Goal: Task Accomplishment & Management: Manage account settings

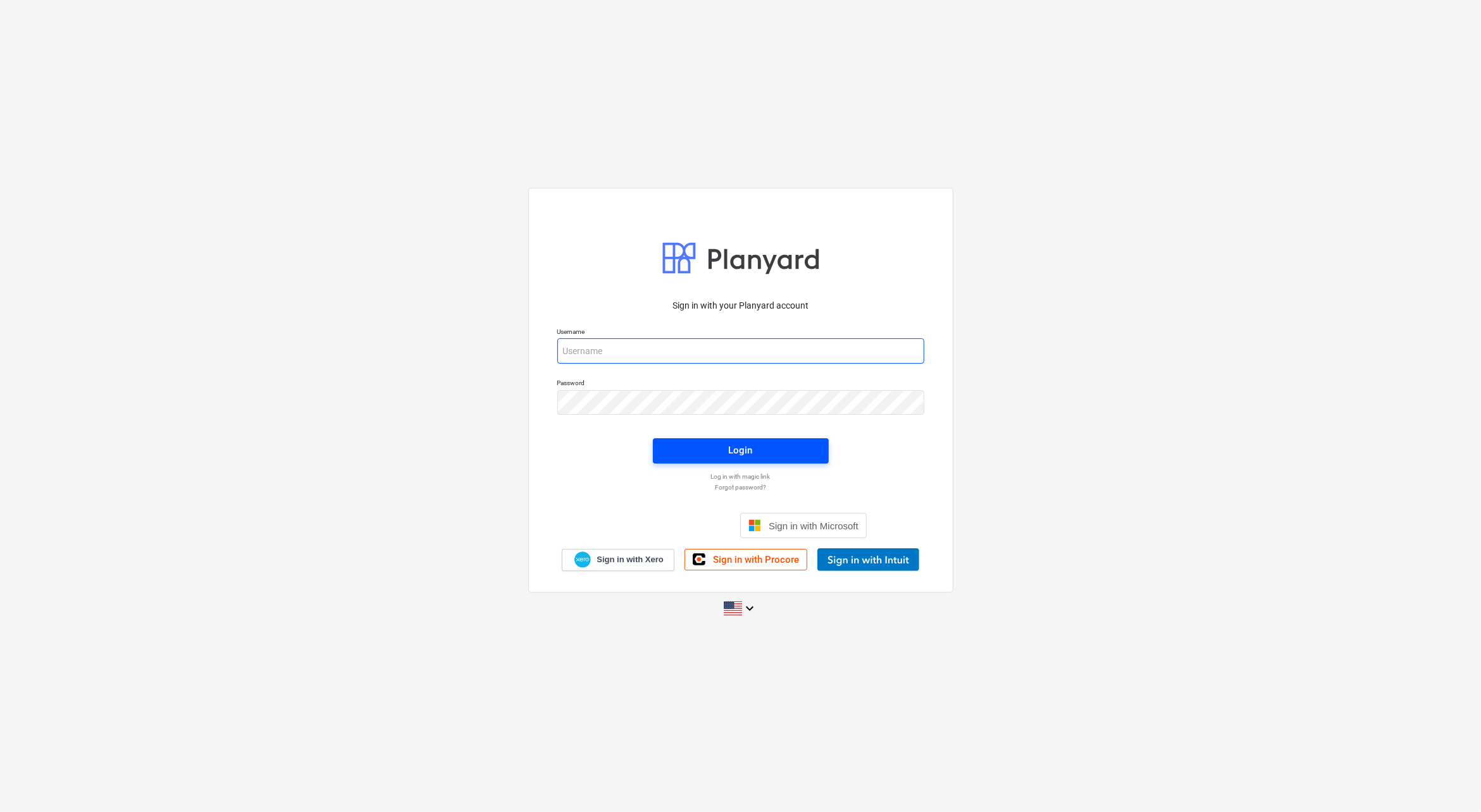
type input "[PERSON_NAME][EMAIL_ADDRESS][DOMAIN_NAME]"
click at [722, 445] on span "Login" at bounding box center [740, 450] width 146 height 16
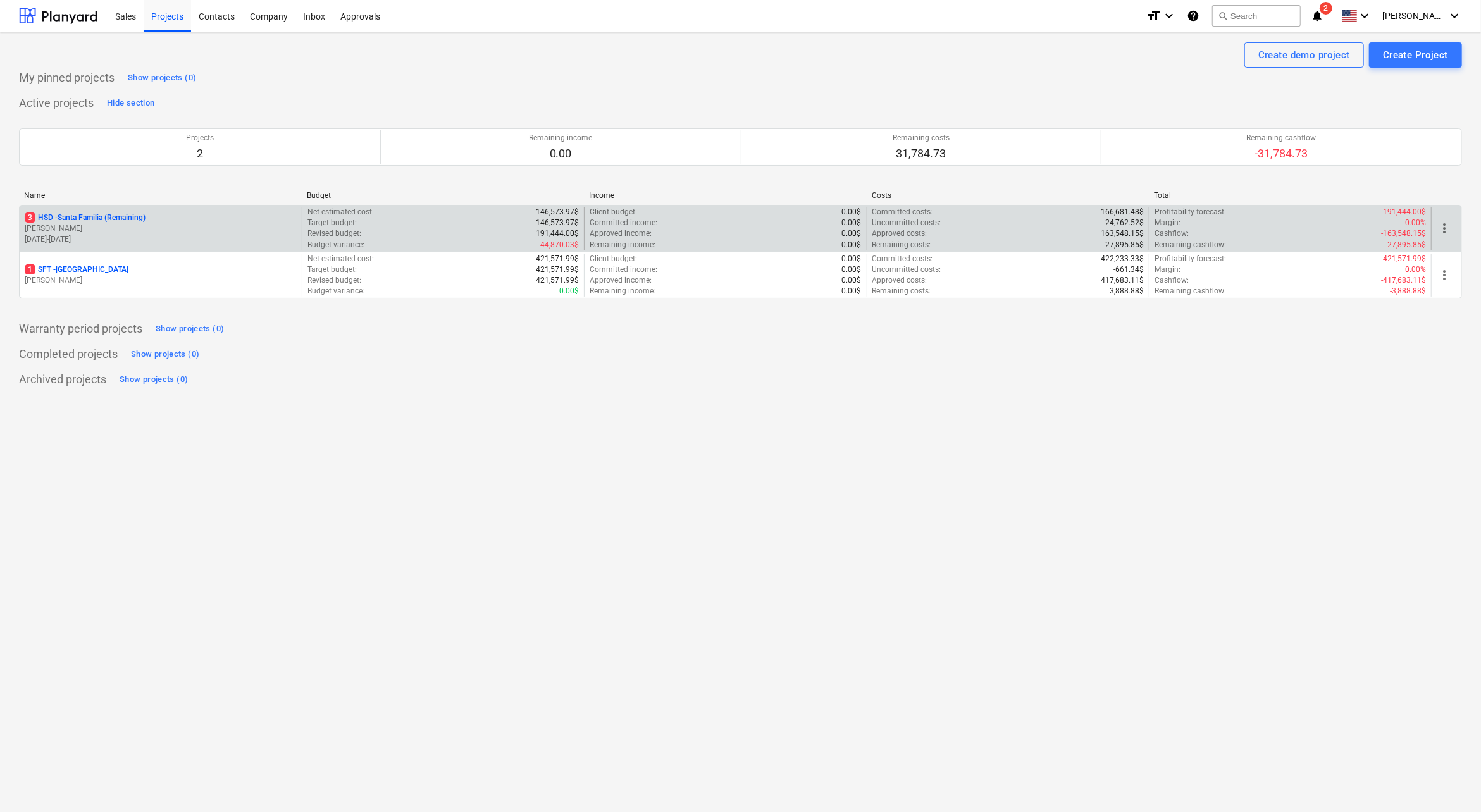
click at [142, 224] on p "[PERSON_NAME]" at bounding box center [160, 228] width 272 height 10
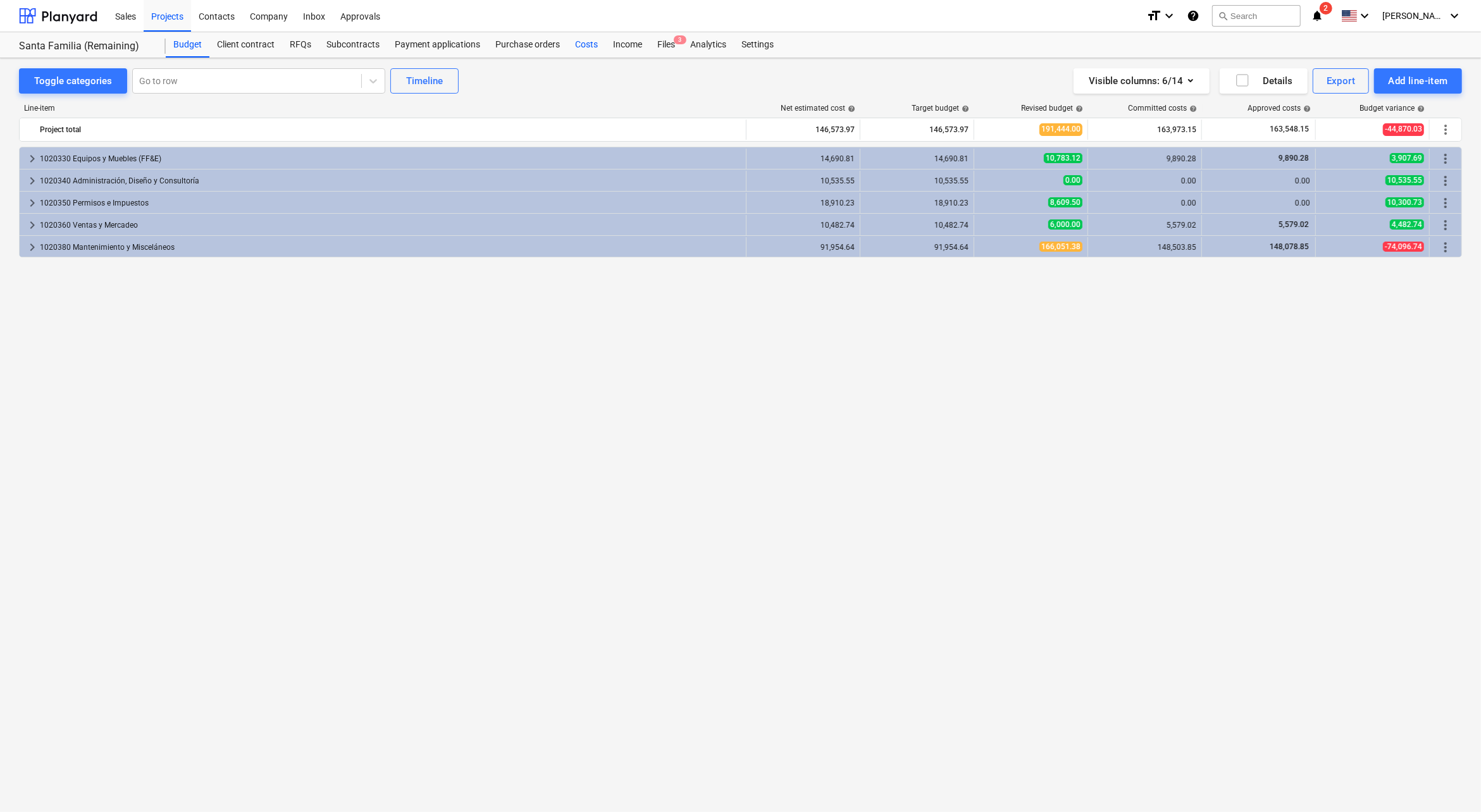
click at [581, 40] on div "Costs" at bounding box center [587, 45] width 38 height 26
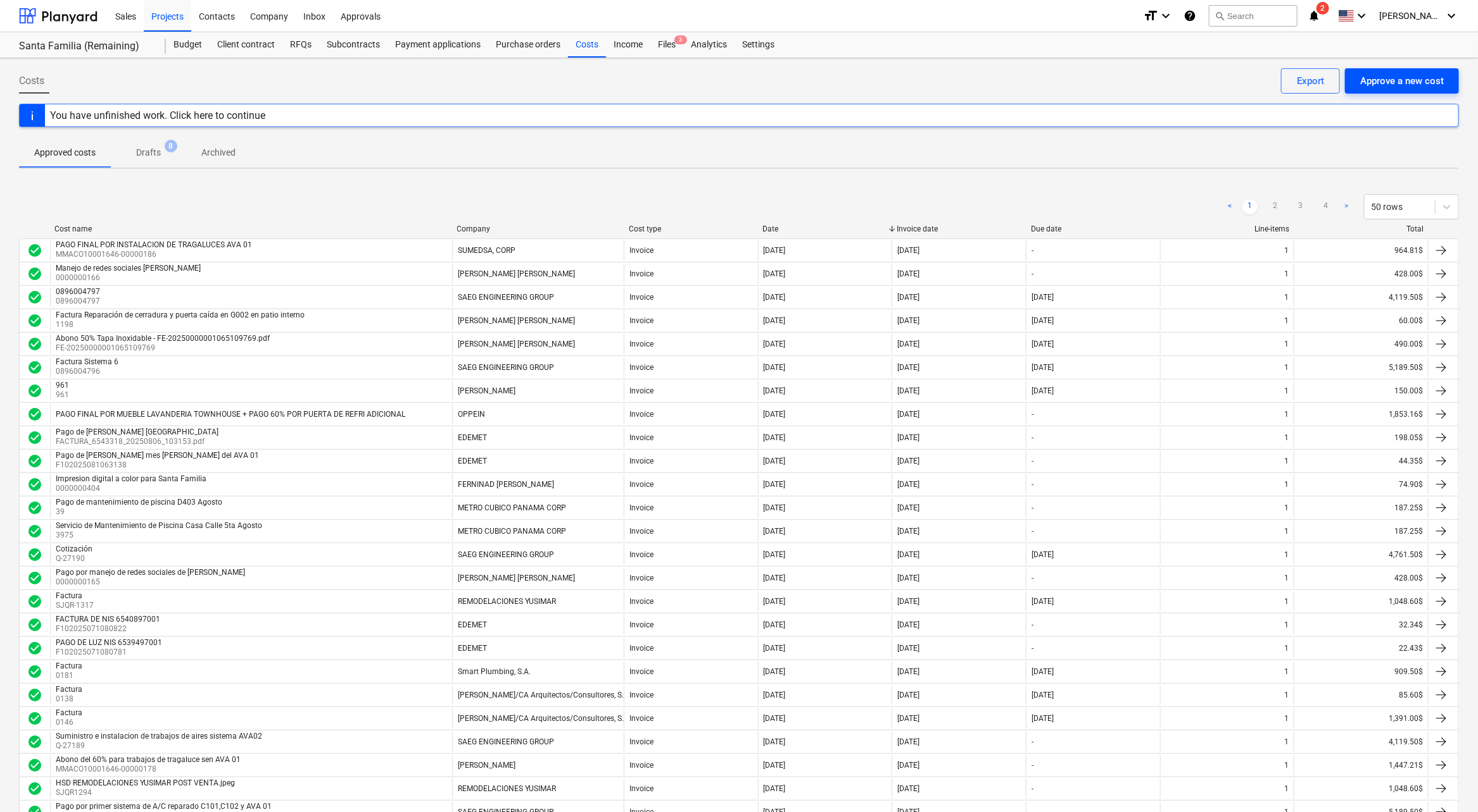
click at [1395, 72] on div "Approve a new cost" at bounding box center [1402, 80] width 84 height 16
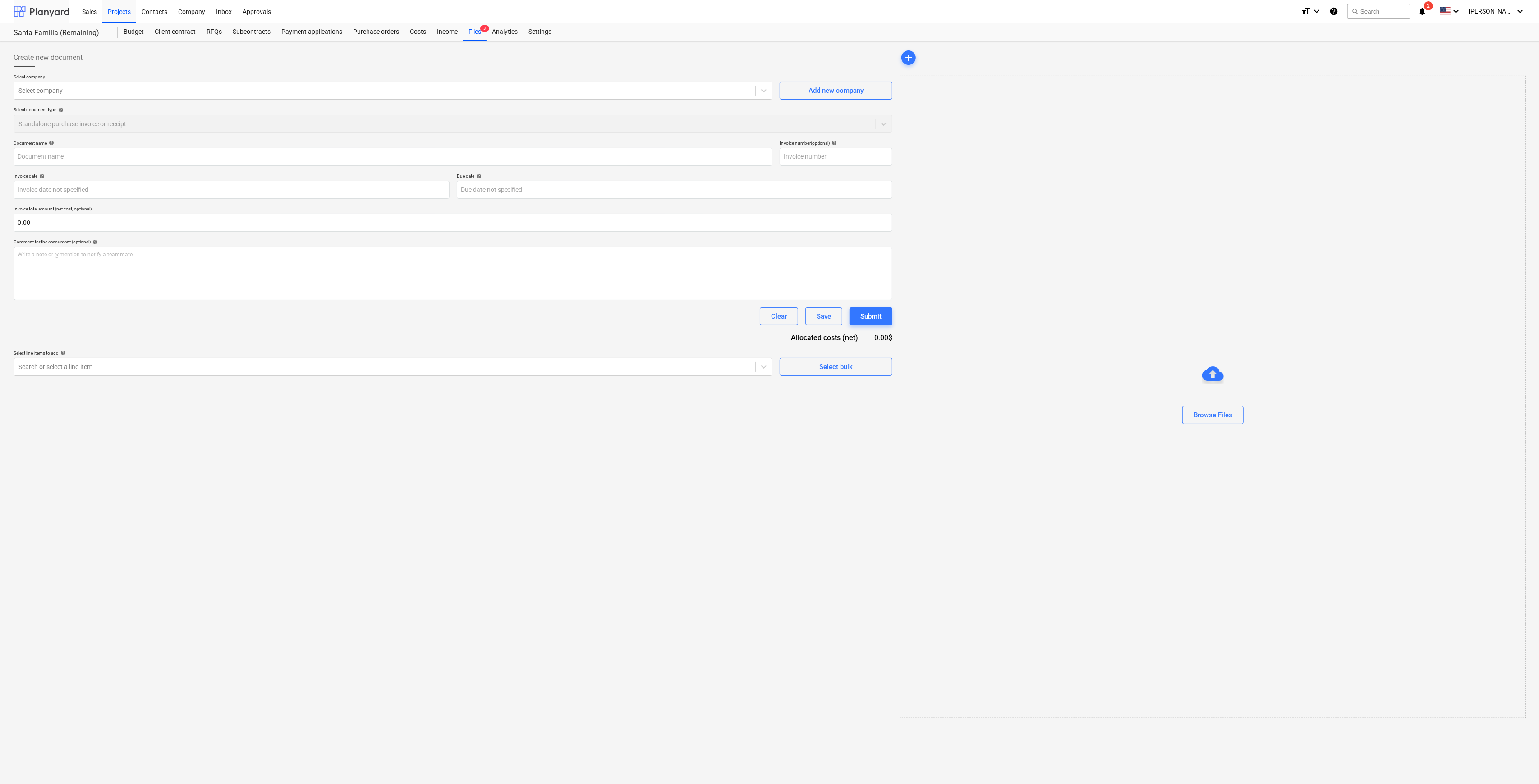
click at [58, 7] on div at bounding box center [41, 11] width 56 height 22
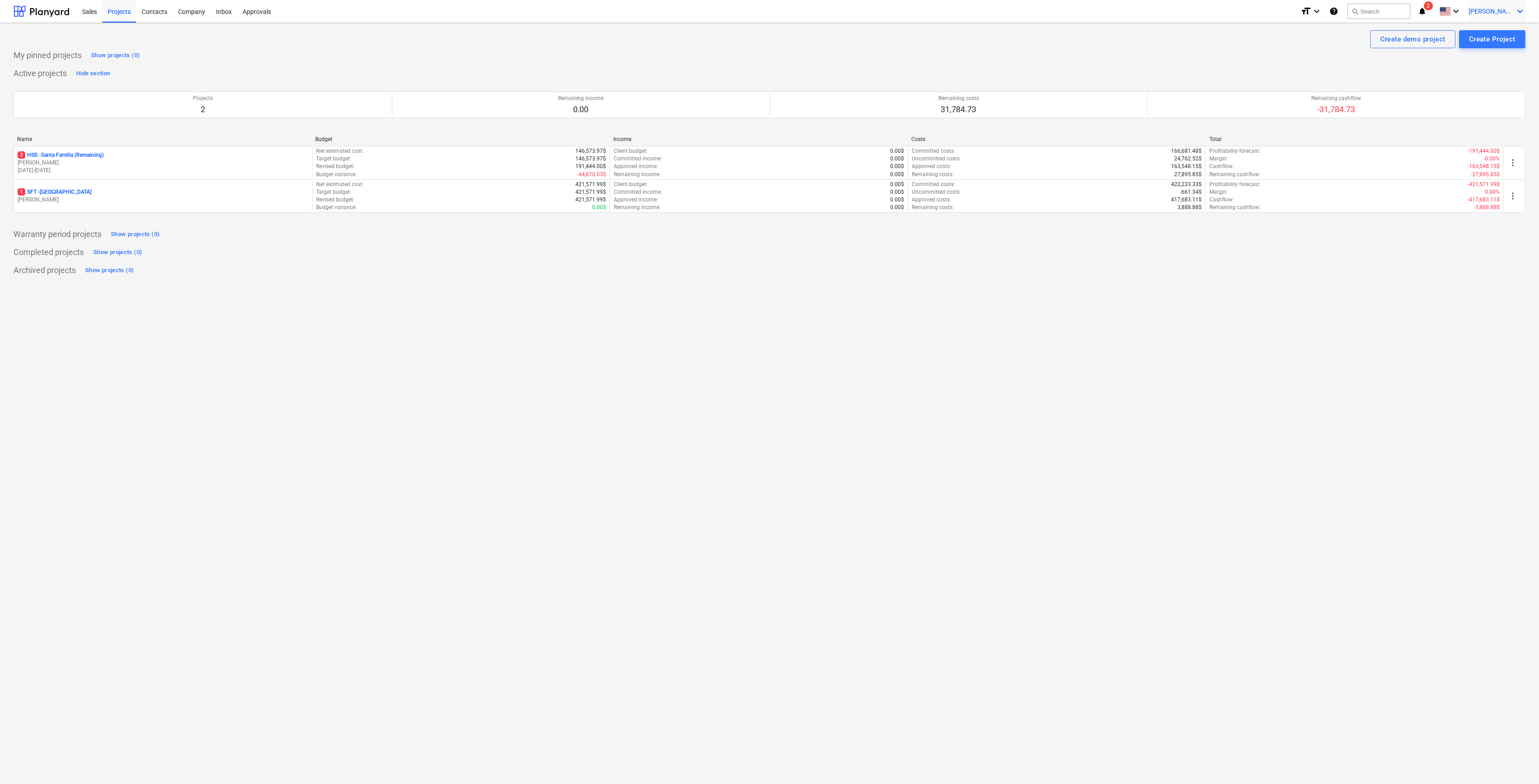
click at [1055, 13] on icon "keyboard_arrow_down" at bounding box center [1520, 12] width 11 height 11
click at [1055, 33] on div "CP Star Land, S.A." at bounding box center [1417, 37] width 206 height 13
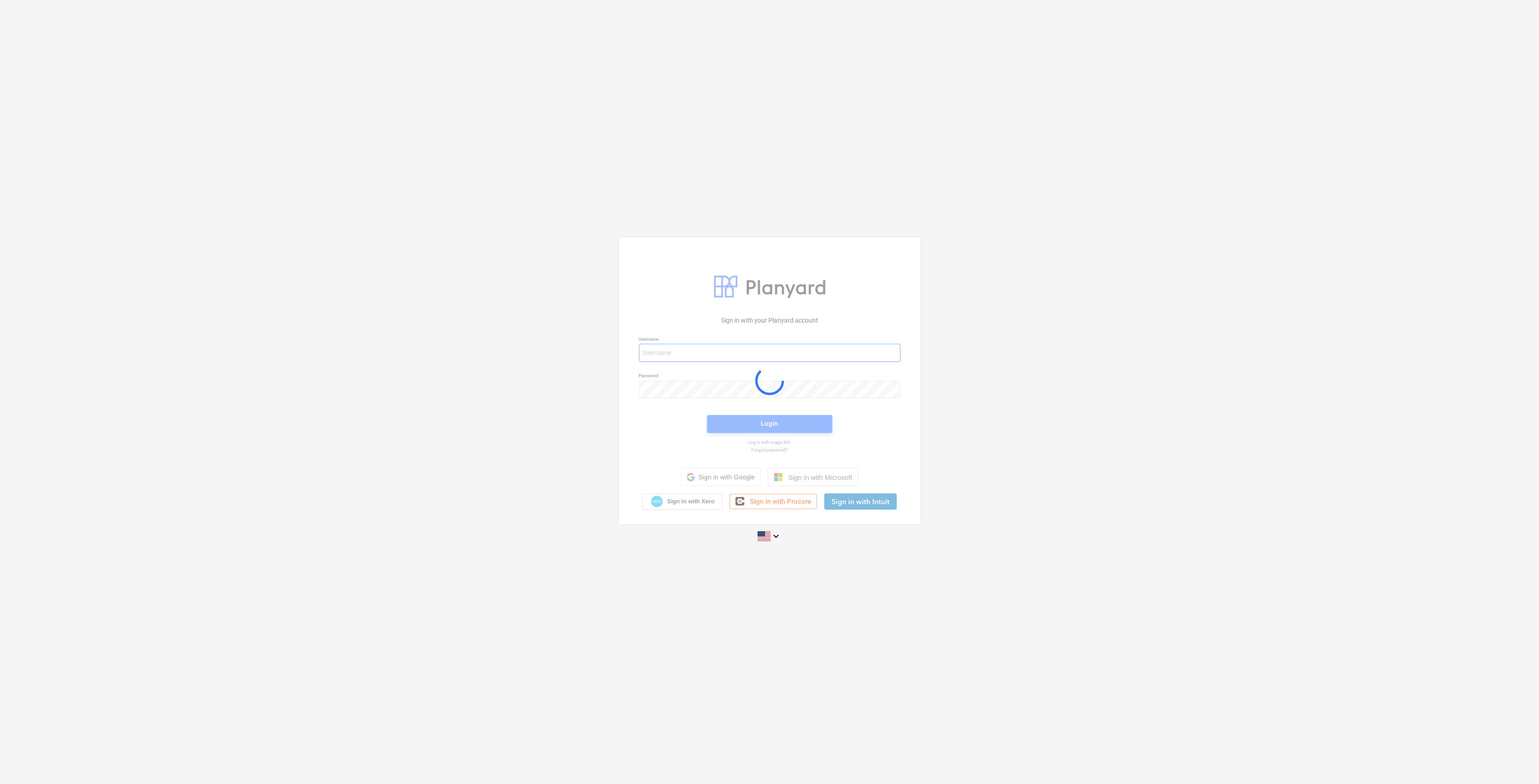
type input "[PERSON_NAME][EMAIL_ADDRESS][DOMAIN_NAME]"
